Goal: Information Seeking & Learning: Learn about a topic

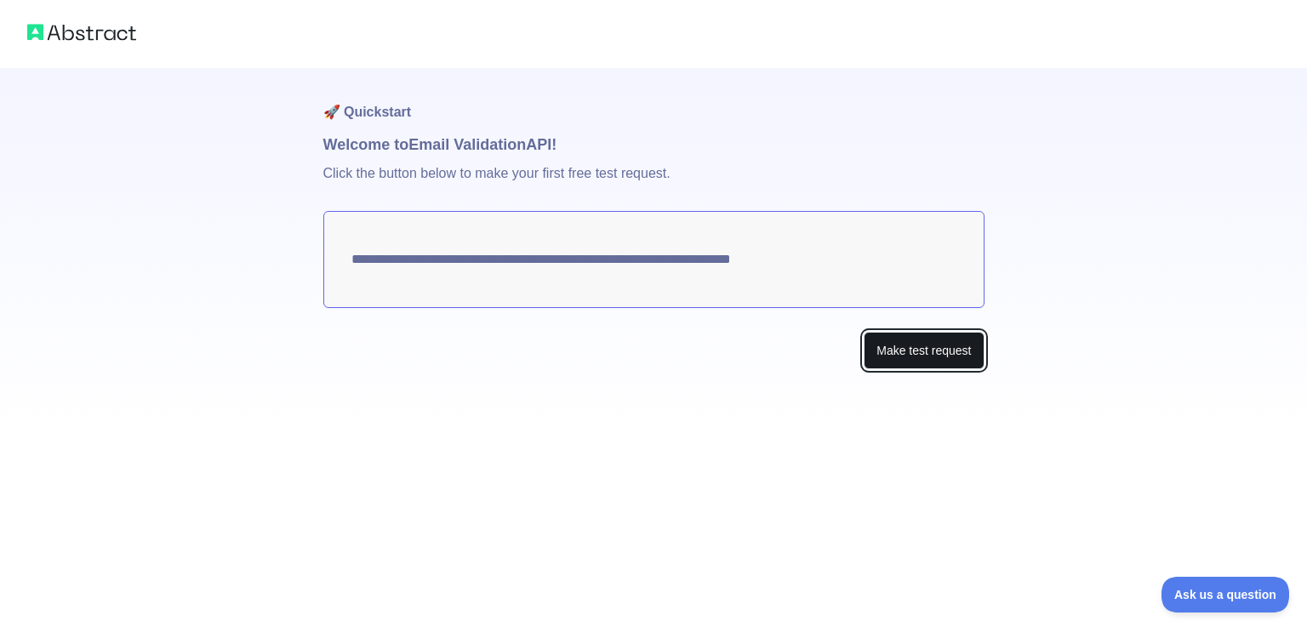
click at [911, 349] on button "Make test request" at bounding box center [924, 351] width 120 height 38
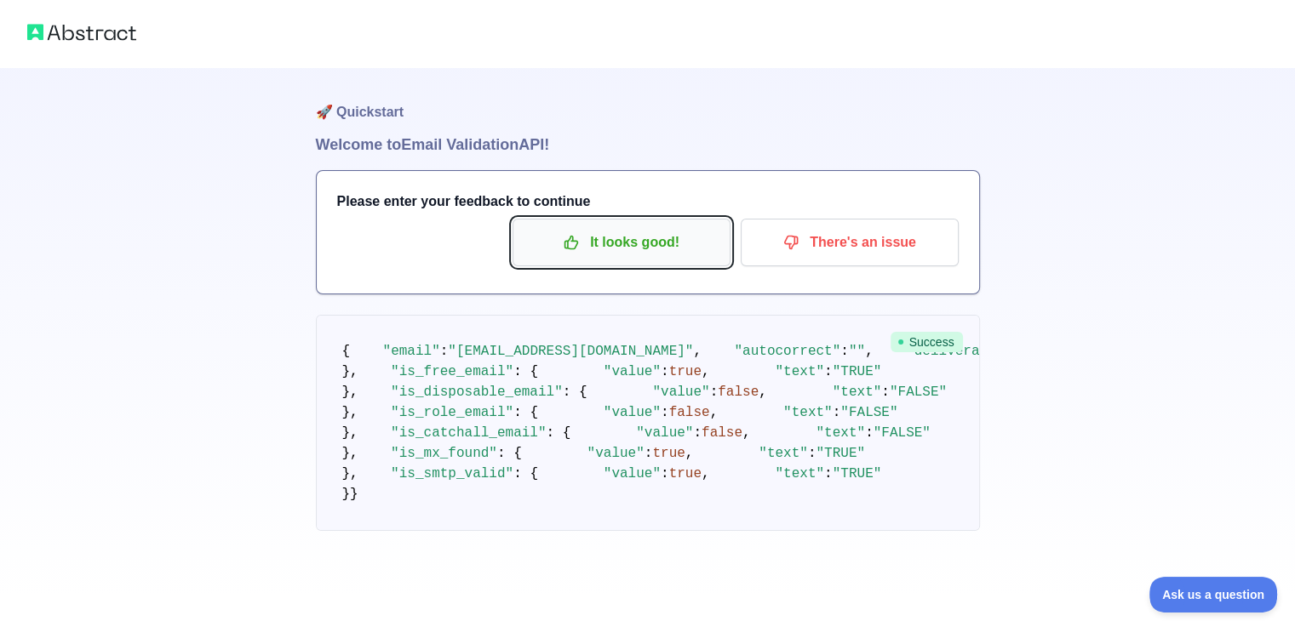
click at [609, 243] on p "It looks good!" at bounding box center [621, 242] width 192 height 29
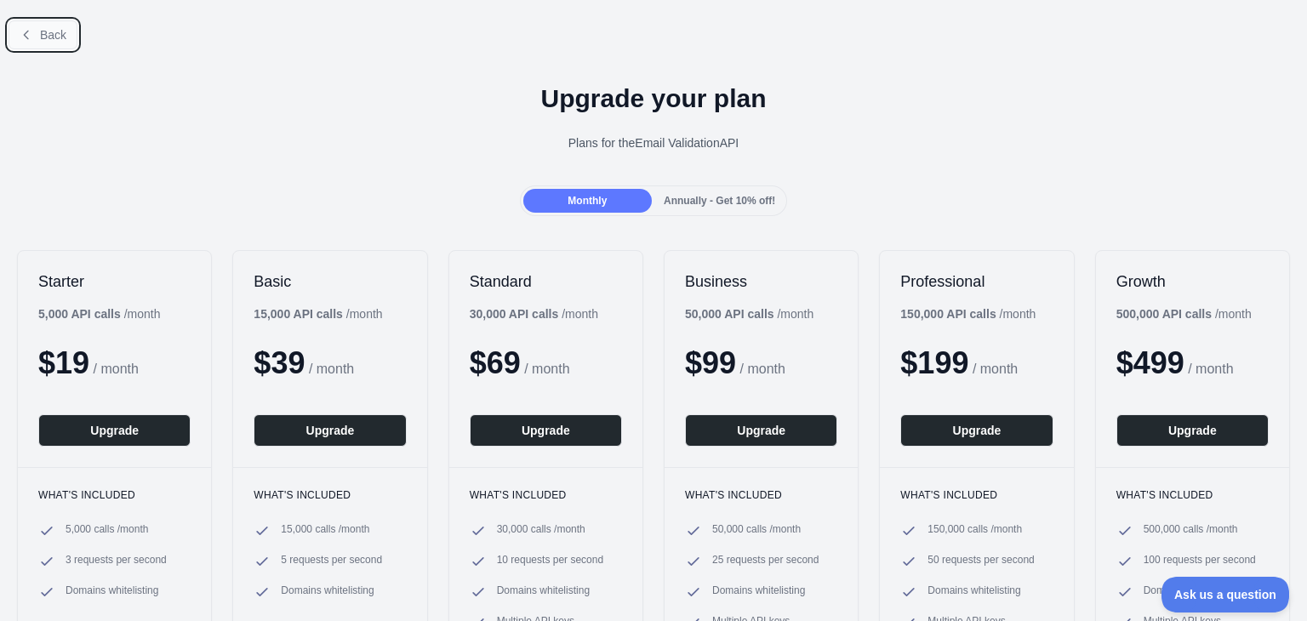
click at [30, 31] on icon at bounding box center [27, 35] width 14 height 14
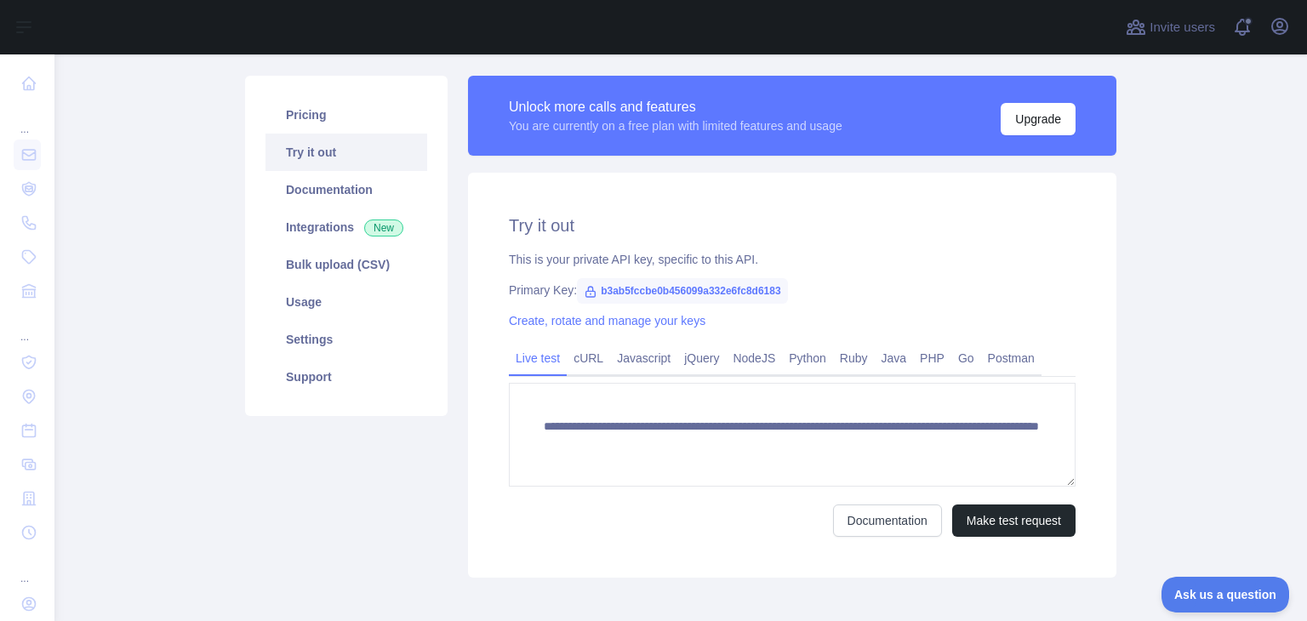
scroll to position [105, 0]
click at [998, 515] on button "Make test request" at bounding box center [1013, 521] width 123 height 32
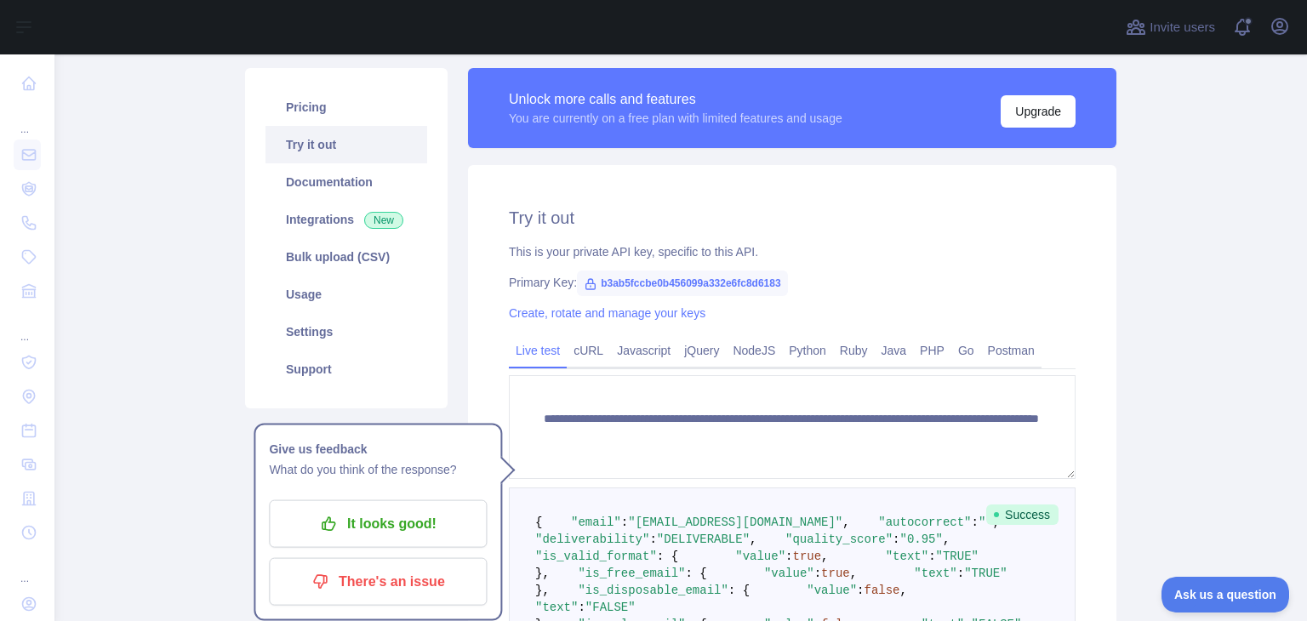
scroll to position [111, 0]
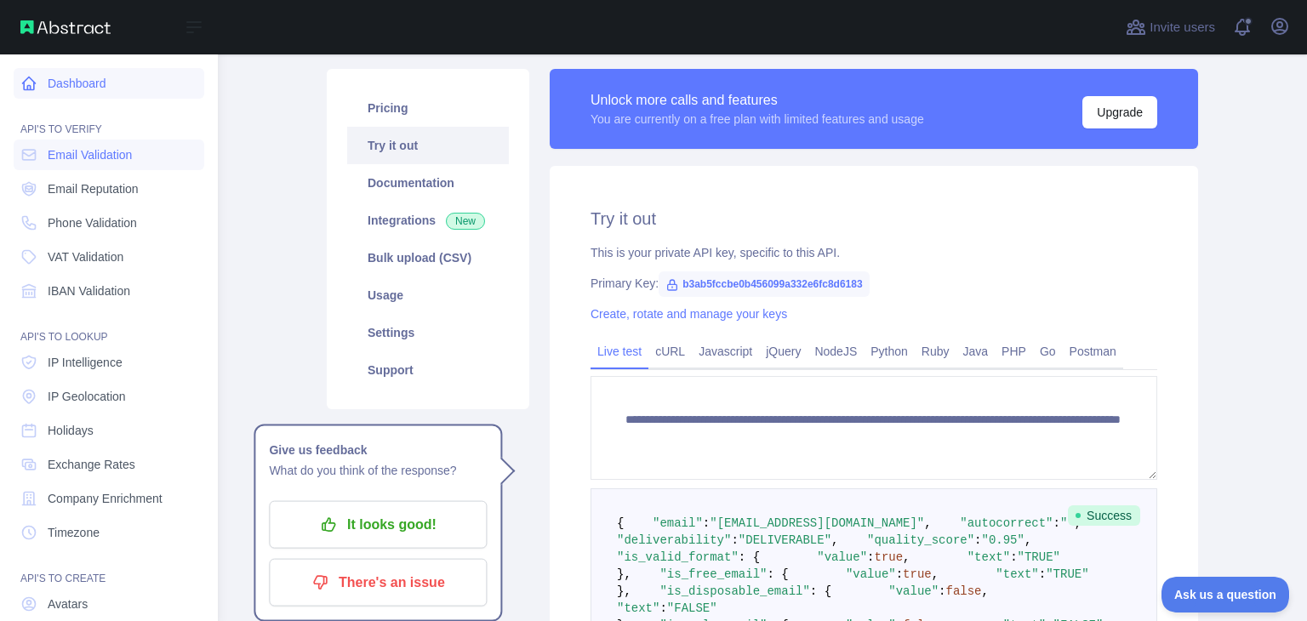
click at [58, 91] on link "Dashboard" at bounding box center [109, 83] width 191 height 31
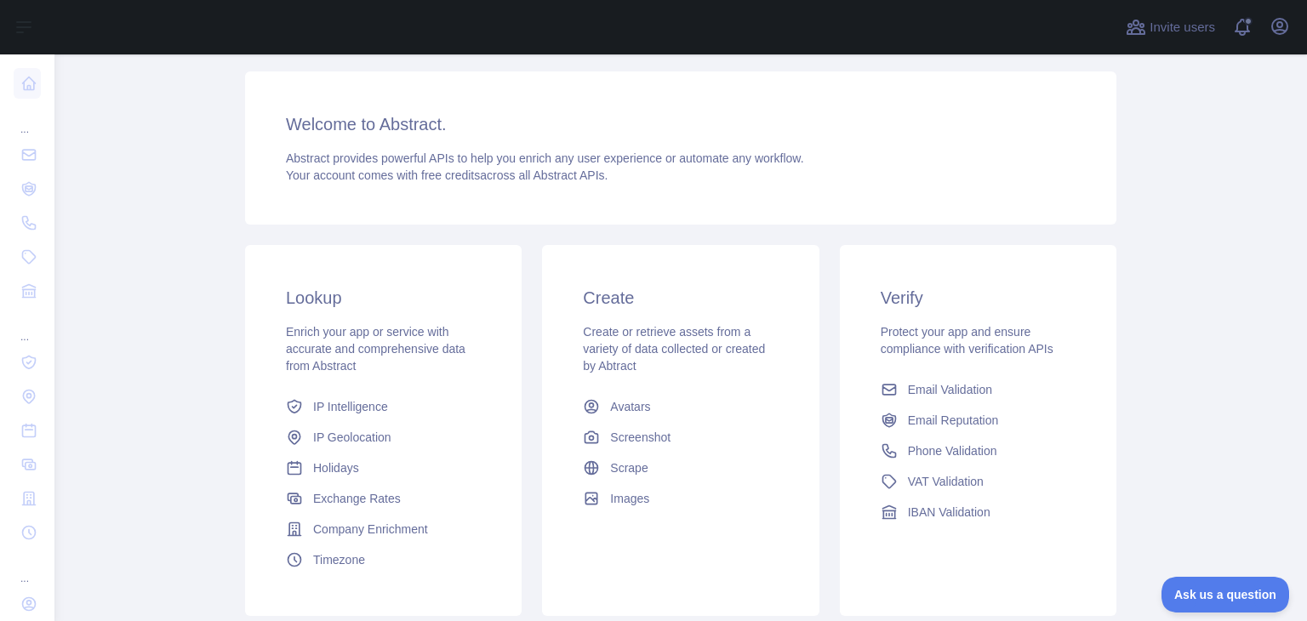
scroll to position [124, 0]
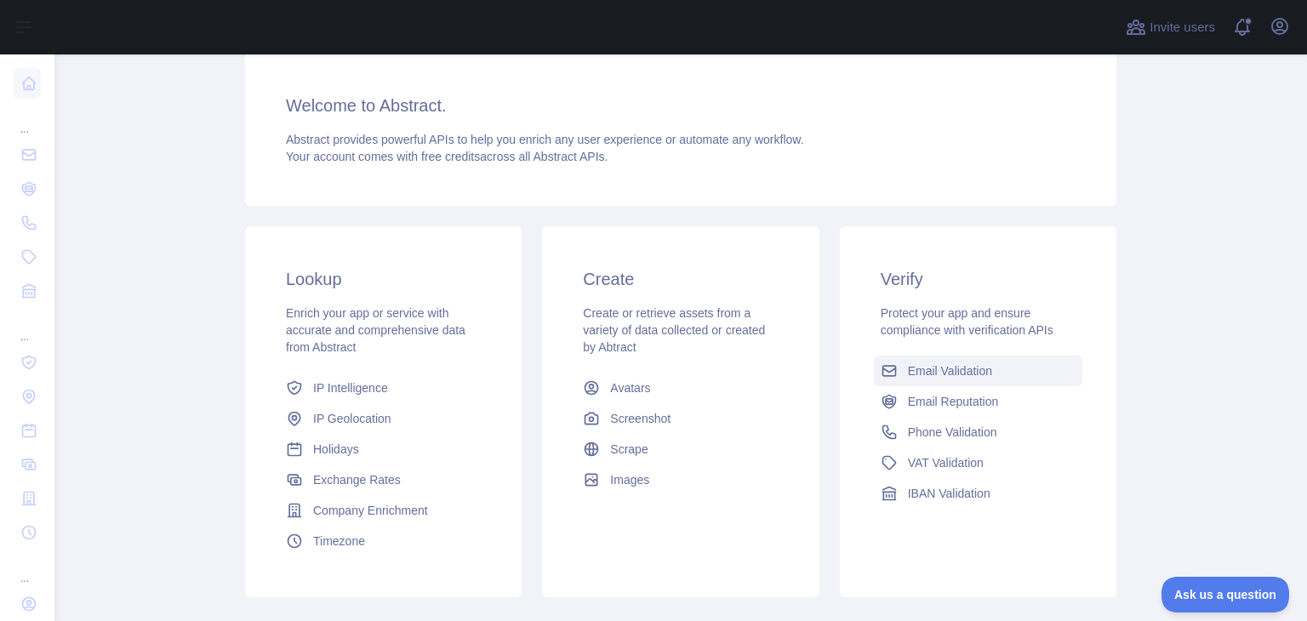
click at [936, 376] on span "Email Validation" at bounding box center [950, 371] width 84 height 17
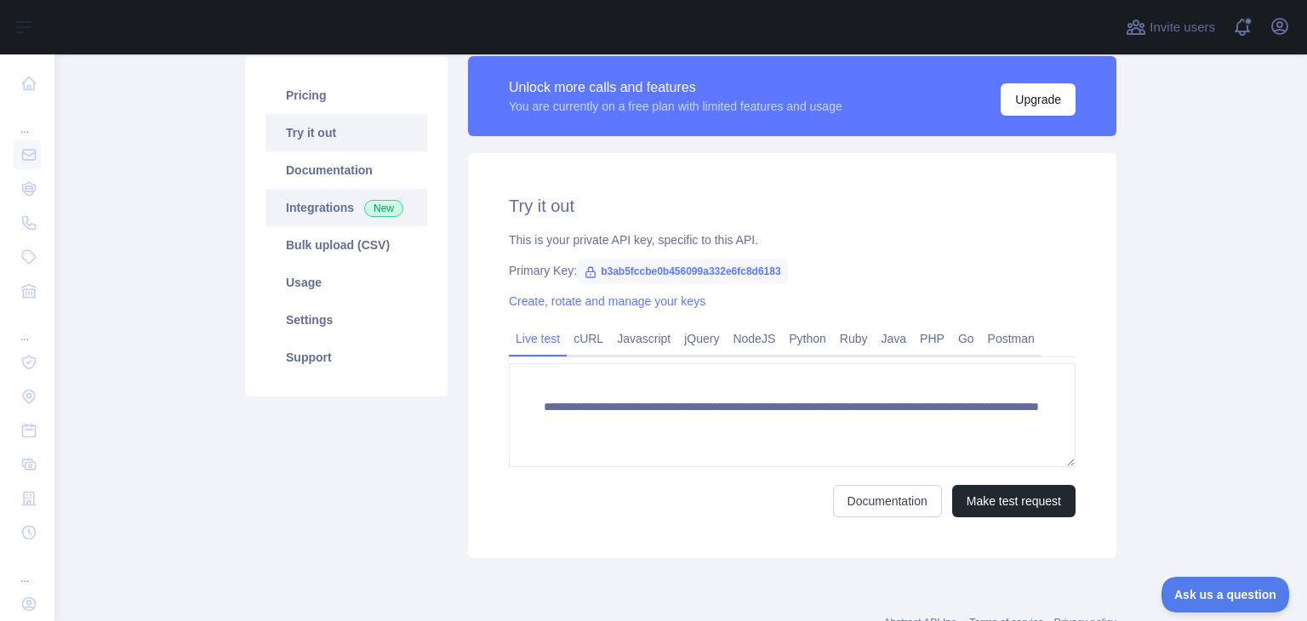
click at [334, 215] on link "Integrations New" at bounding box center [347, 207] width 162 height 37
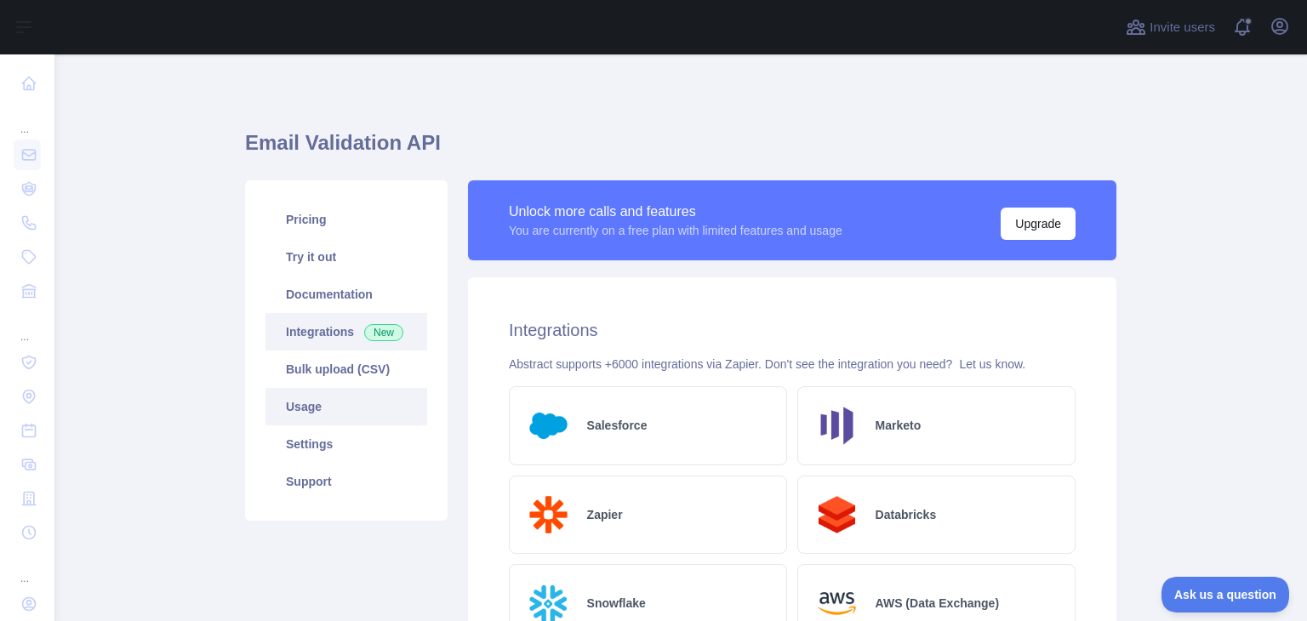
click at [334, 414] on link "Usage" at bounding box center [347, 406] width 162 height 37
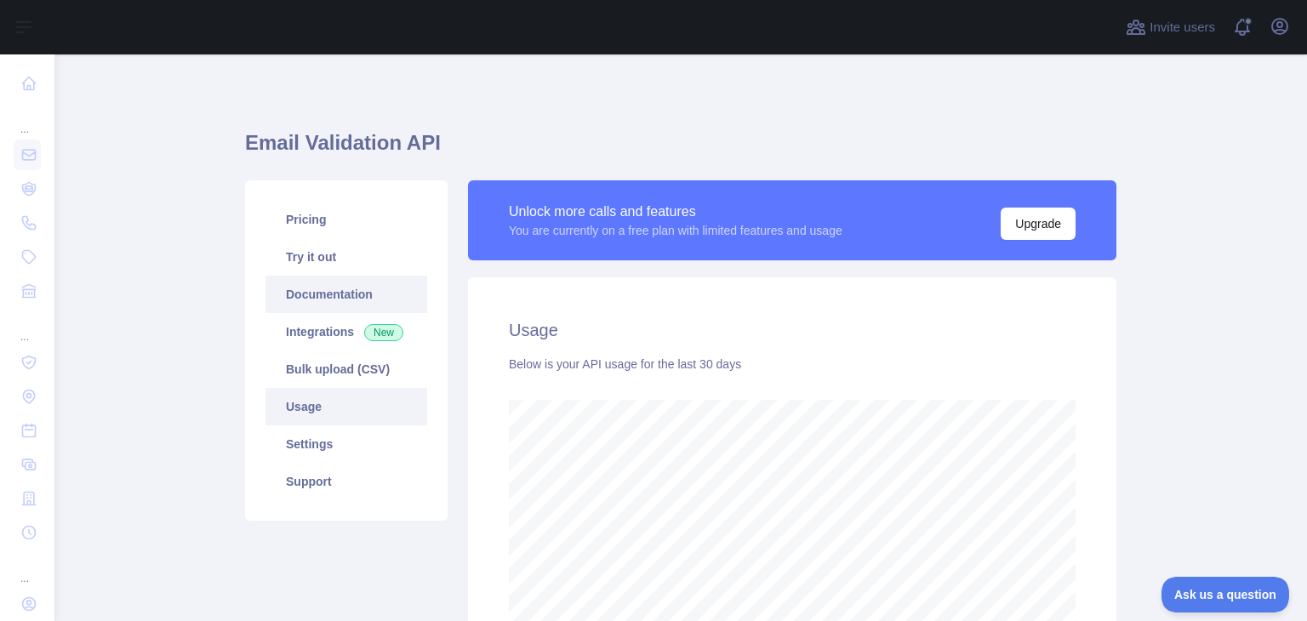
click at [306, 294] on link "Documentation" at bounding box center [347, 294] width 162 height 37
